Goal: Information Seeking & Learning: Compare options

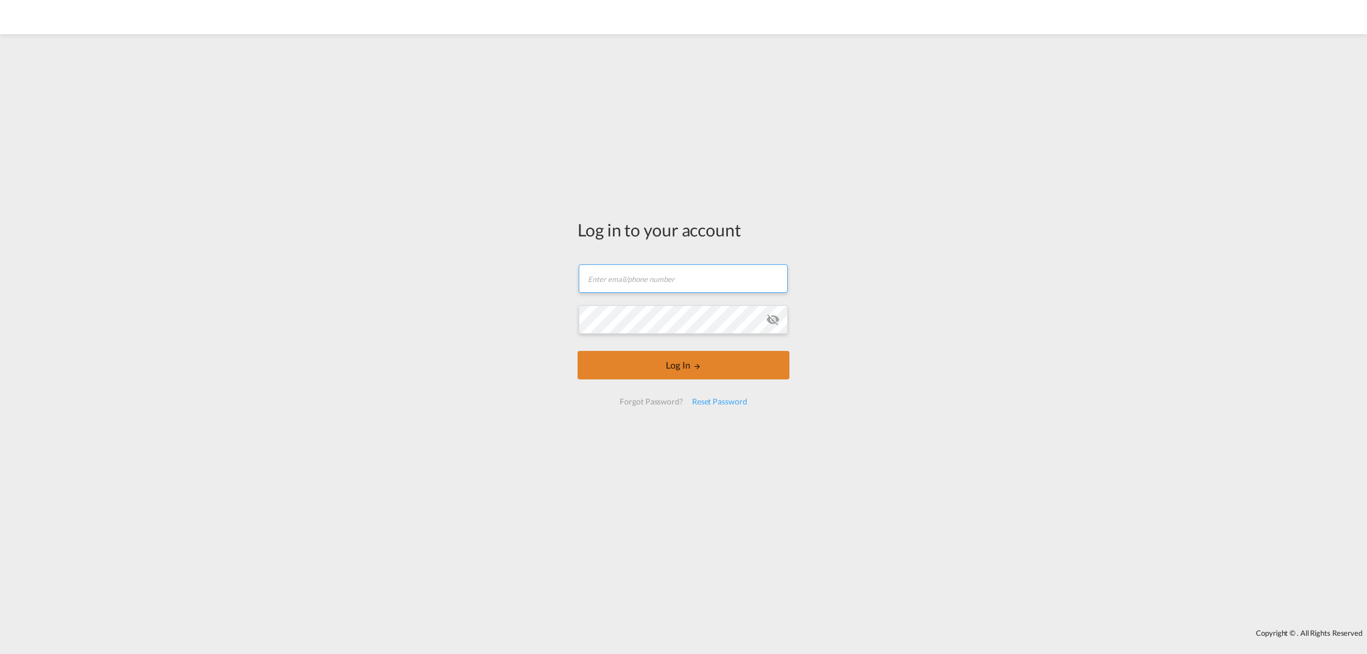
type input "[PERSON_NAME][EMAIL_ADDRESS][DOMAIN_NAME]"
click at [675, 371] on button "Log In" at bounding box center [683, 365] width 212 height 28
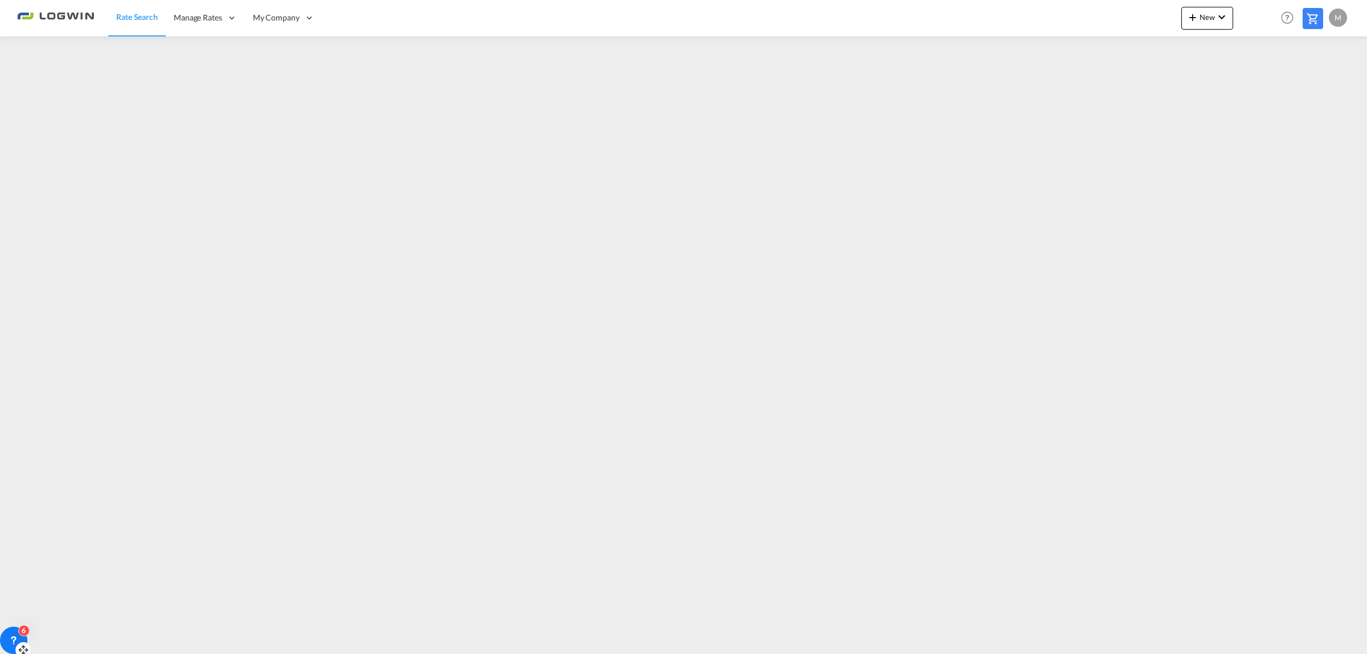
click at [15, 641] on icon at bounding box center [14, 639] width 4 height 5
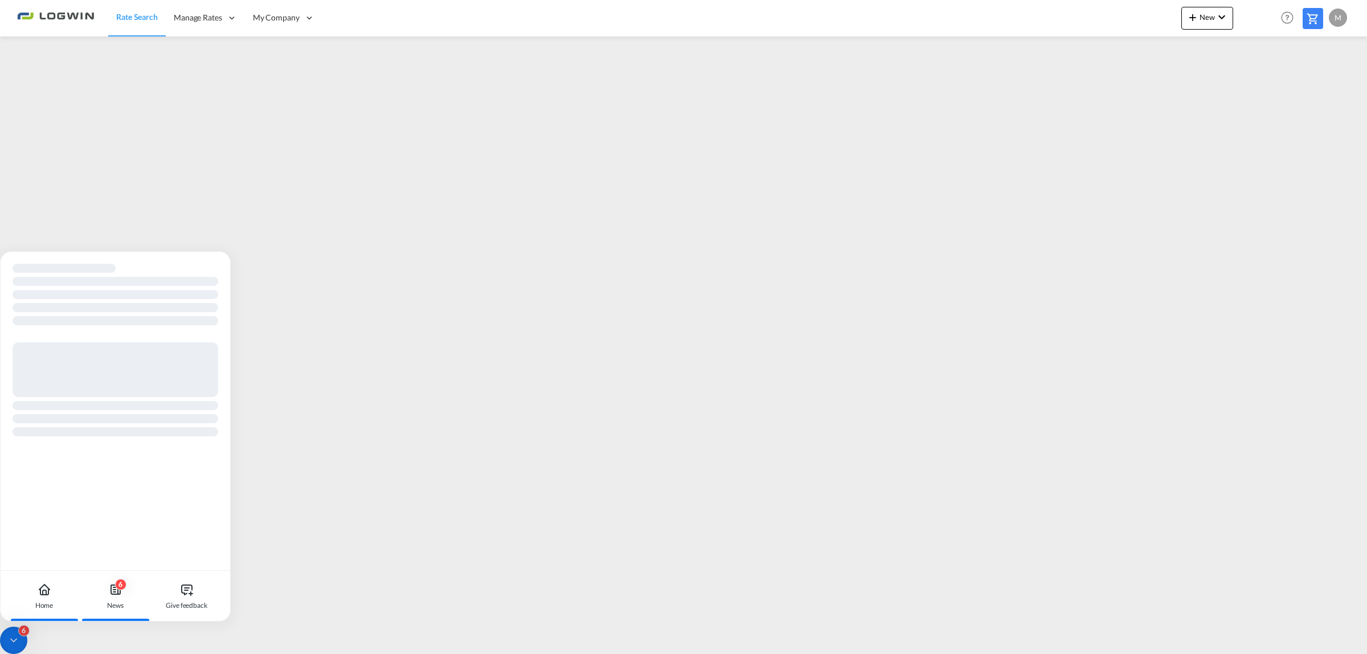
click at [104, 590] on div "6 News" at bounding box center [115, 596] width 63 height 50
